Goal: Transaction & Acquisition: Purchase product/service

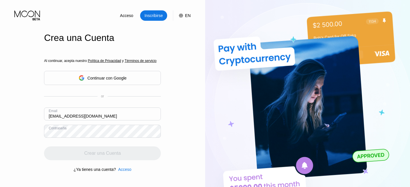
click at [172, 102] on div "Acceso Inscribirse EN Idioma English Ahorrar Crea una Cuenta Al continuar, acep…" at bounding box center [102, 103] width 205 height 206
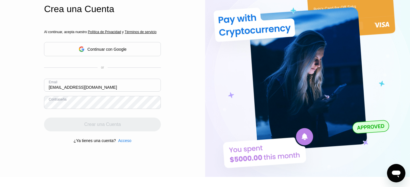
click at [108, 90] on input "[EMAIL_ADDRESS][DOMAIN_NAME]" at bounding box center [102, 85] width 117 height 13
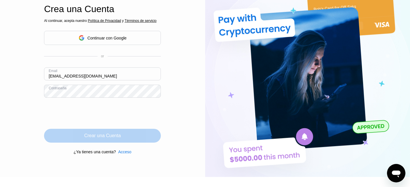
click at [96, 137] on div "Crear una Cuenta" at bounding box center [102, 136] width 37 height 6
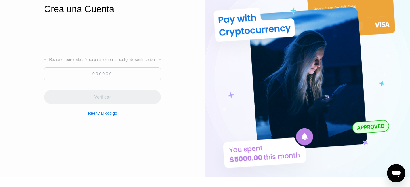
click at [107, 74] on input at bounding box center [102, 73] width 117 height 13
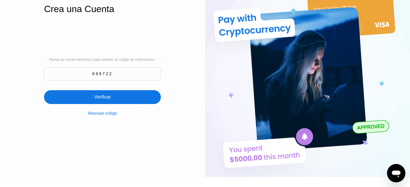
type input "699722"
click at [104, 98] on div "Verificar" at bounding box center [102, 97] width 17 height 6
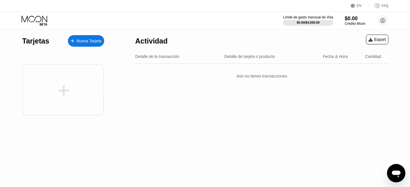
click at [79, 39] on div "Nueva Tarjeta" at bounding box center [89, 41] width 25 height 5
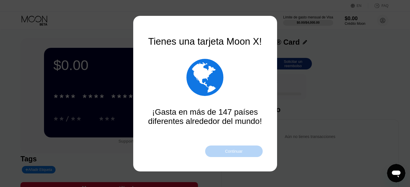
click at [232, 150] on div "Continuar" at bounding box center [234, 151] width 18 height 5
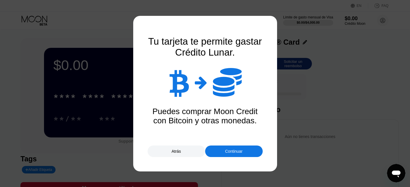
click at [240, 147] on div "Continuar" at bounding box center [234, 151] width 58 height 12
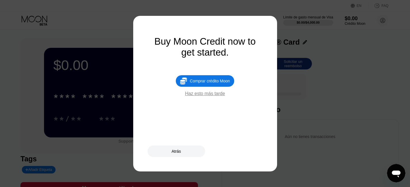
click at [206, 83] on div "Comprar crédito Moon" at bounding box center [210, 81] width 40 height 5
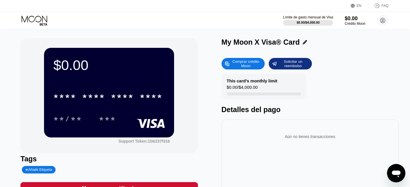
type input "0"
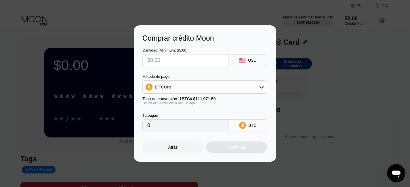
click at [164, 56] on input "text" at bounding box center [185, 60] width 76 height 12
type input "$3"
type input "0.00002680"
type input "$30"
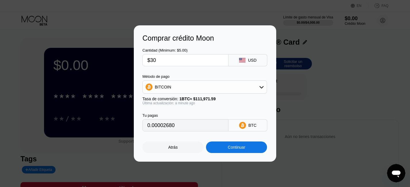
type input "0.00026793"
type input "$30.5"
type input "0.00027240"
type input "$30.5"
drag, startPoint x: 175, startPoint y: 129, endPoint x: 142, endPoint y: 128, distance: 32.8
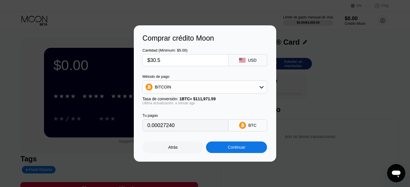
click at [142, 128] on div "Comprar crédito Moon Cantidad (Minimum: $5.00) $30.5 USD Método de pago BITCOIN…" at bounding box center [205, 93] width 143 height 136
click at [229, 88] on div "BITCOIN" at bounding box center [205, 87] width 124 height 12
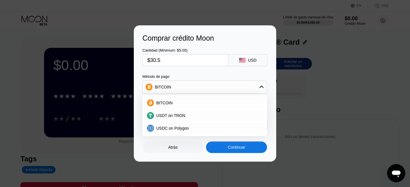
click at [229, 88] on div "BITCOIN" at bounding box center [205, 87] width 124 height 12
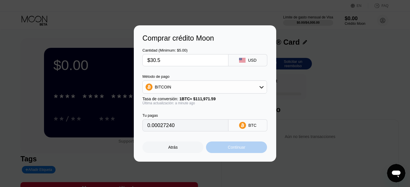
click at [231, 149] on div "Continuar" at bounding box center [237, 147] width 18 height 5
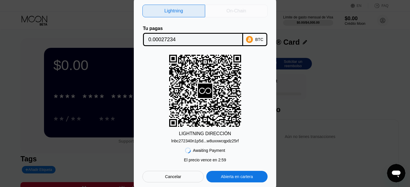
click at [237, 8] on div "On-Chain" at bounding box center [237, 11] width 20 height 6
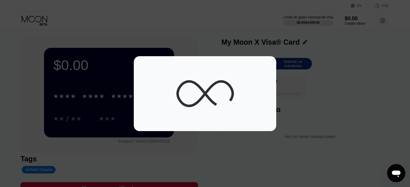
click div "bc1qmqzgun98ev2...gpj55sljesc9pyp"
click input "0.00027236"
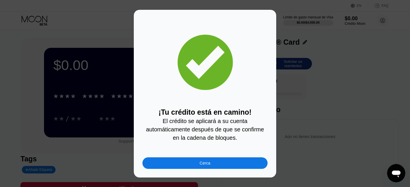
drag, startPoint x: 178, startPoint y: 161, endPoint x: 241, endPoint y: 172, distance: 63.8
click at [178, 161] on div "Cerca" at bounding box center [205, 163] width 125 height 12
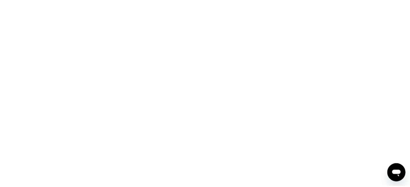
click div "Atrás"
click div "* * * *"
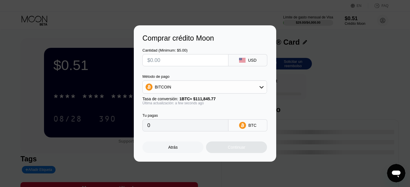
click at [172, 153] on div "Atrás" at bounding box center [173, 147] width 61 height 12
